Goal: Task Accomplishment & Management: Manage account settings

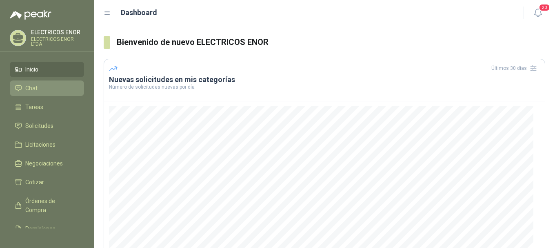
click at [69, 83] on link "Chat" at bounding box center [47, 88] width 74 height 16
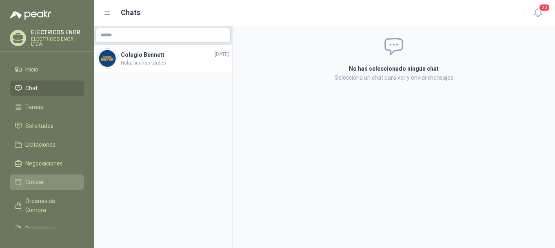
click at [47, 178] on li "Cotizar" at bounding box center [47, 181] width 64 height 9
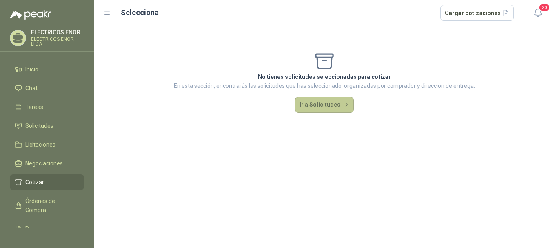
click at [315, 106] on button "Ir a Solicitudes" at bounding box center [324, 105] width 59 height 16
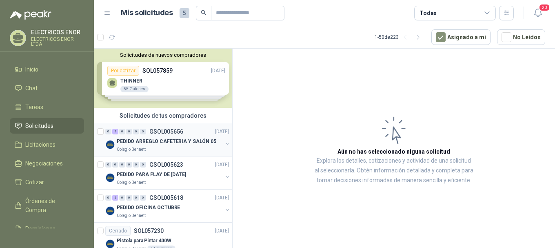
click at [175, 146] on div "Colegio Bennett" at bounding box center [170, 149] width 106 height 7
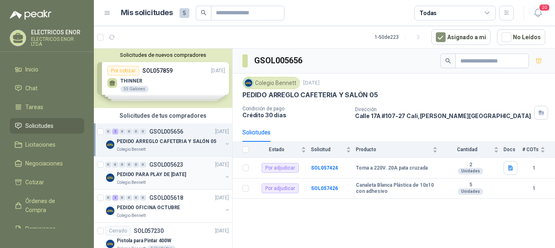
click at [137, 175] on p "PEDIDO PARA PLAY DE [DATE]" at bounding box center [151, 175] width 69 height 8
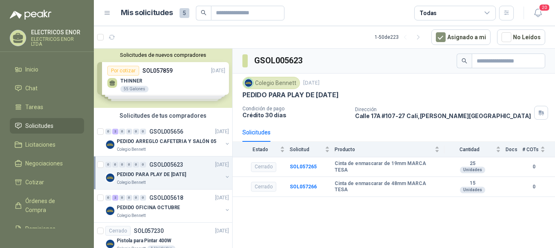
scroll to position [41, 0]
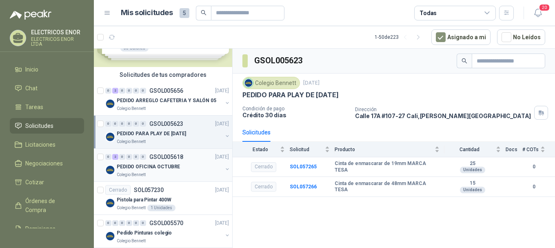
click at [137, 173] on p "Colegio Bennett" at bounding box center [131, 174] width 29 height 7
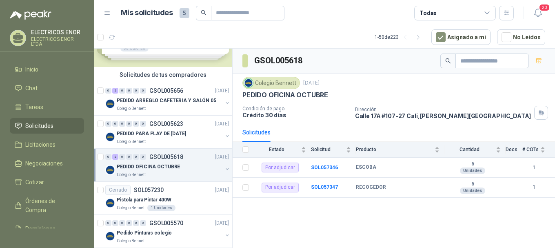
scroll to position [82, 0]
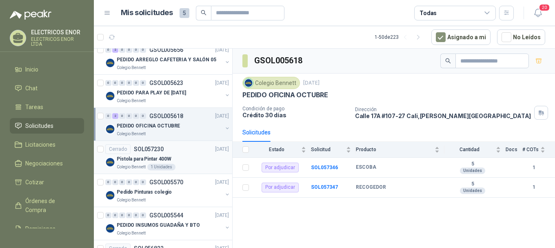
click at [152, 152] on div "Cerrado SOL057230" at bounding box center [134, 149] width 58 height 10
